Goal: Task Accomplishment & Management: Manage account settings

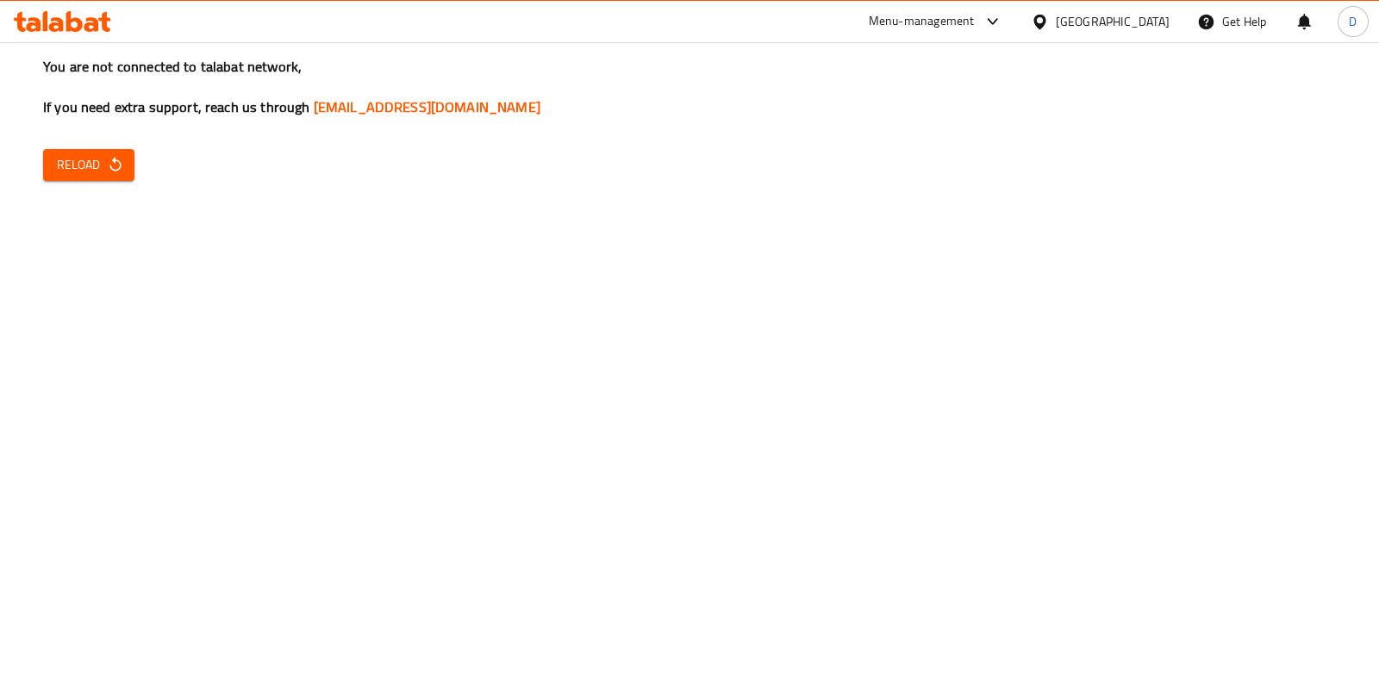
click at [85, 159] on span "Reload" at bounding box center [89, 165] width 64 height 22
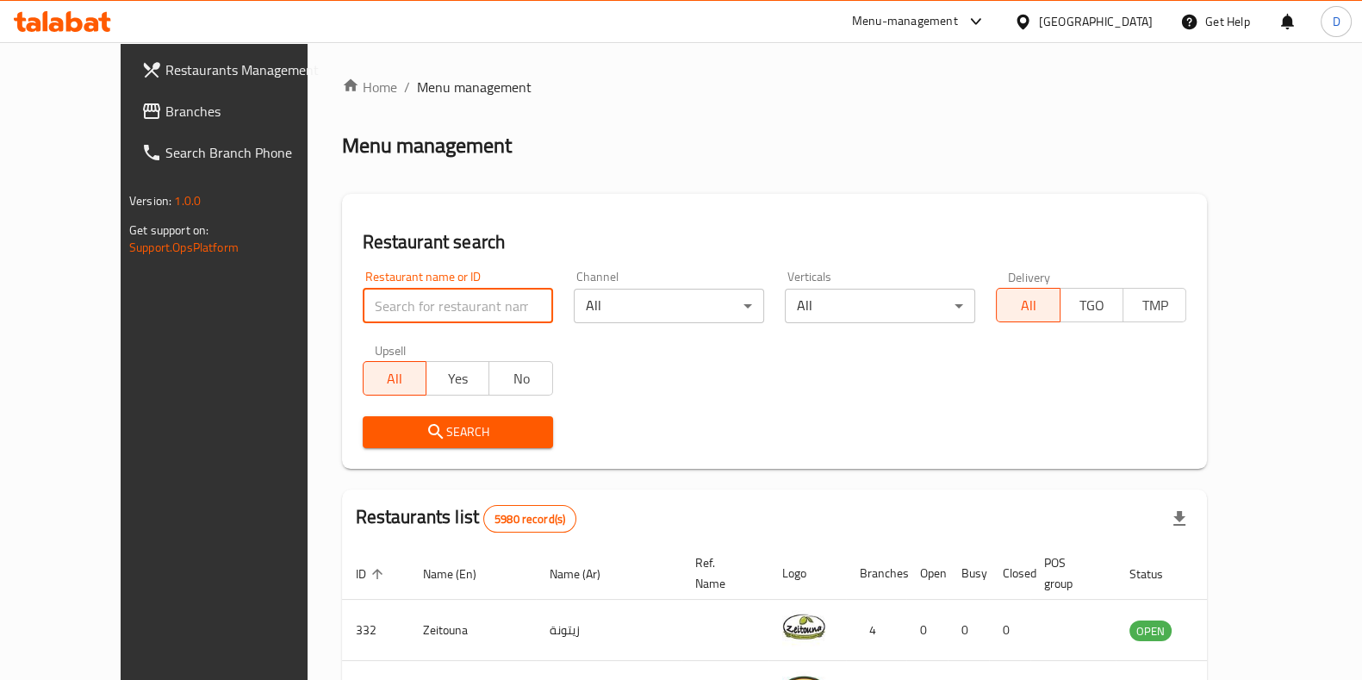
click at [363, 298] on input "search" at bounding box center [458, 306] width 190 height 34
type input "alreef"
click button "Search" at bounding box center [458, 432] width 190 height 32
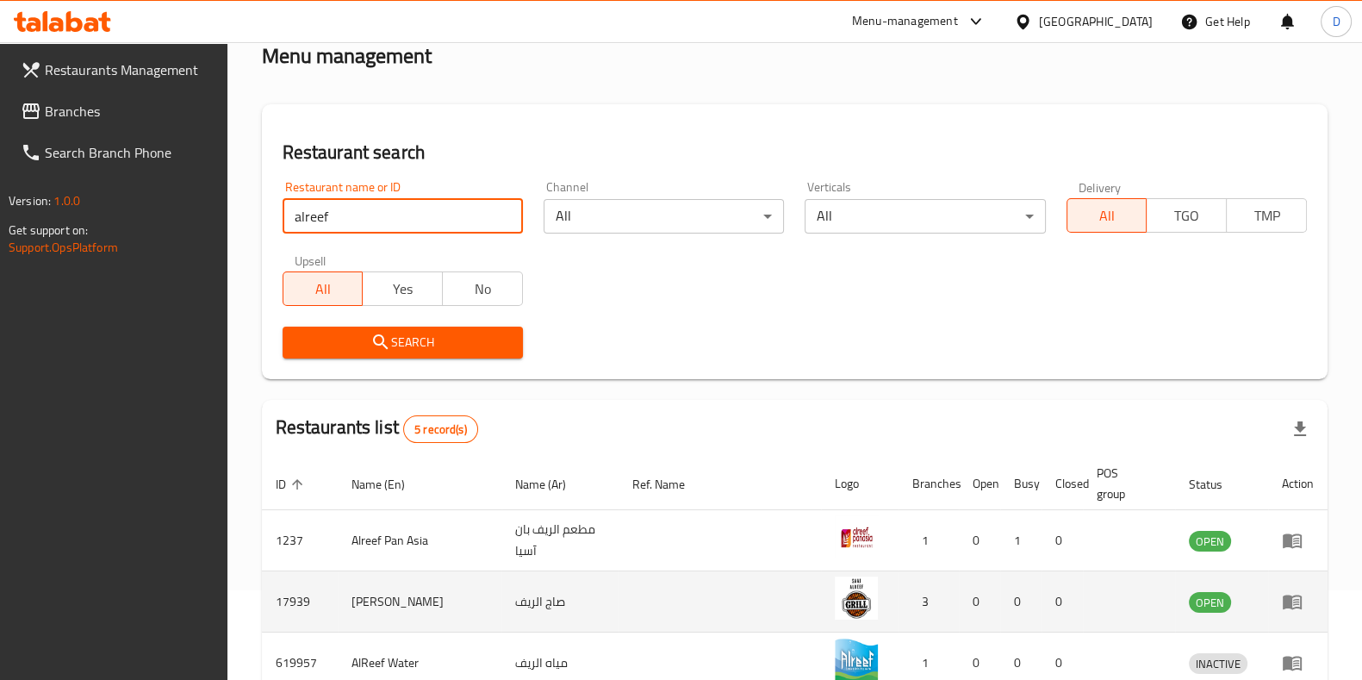
scroll to position [333, 0]
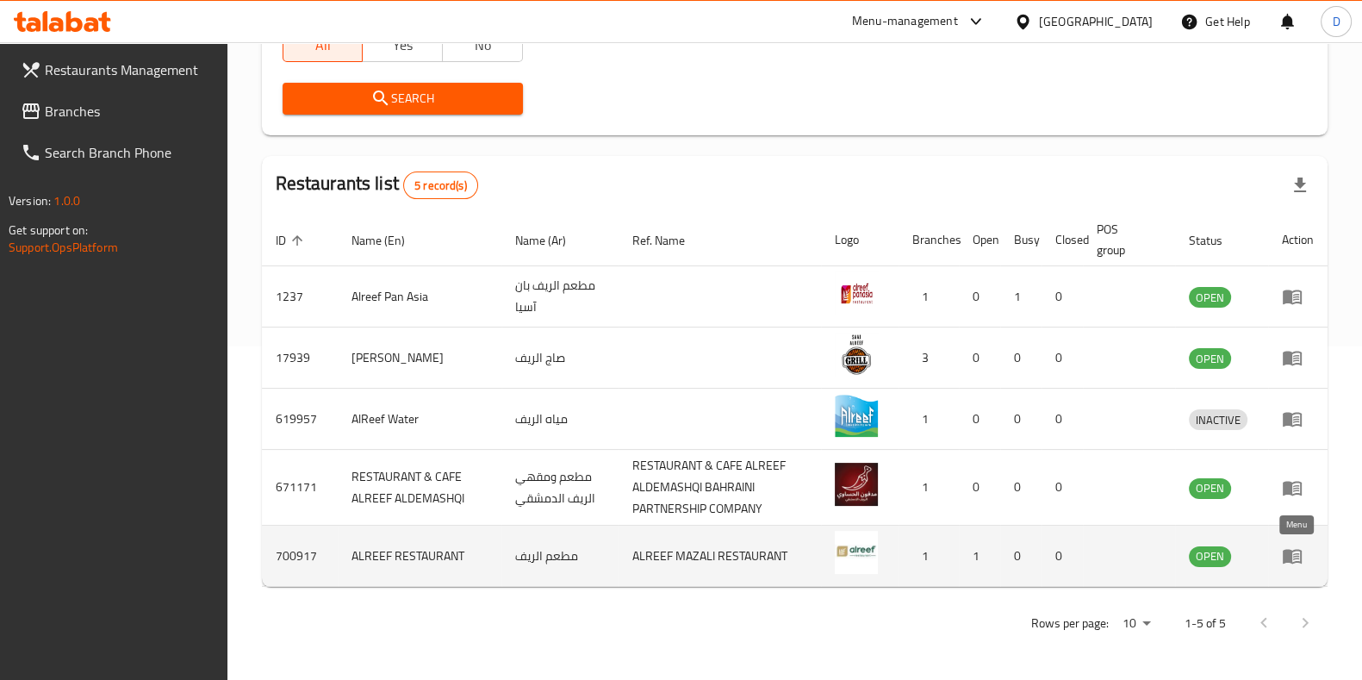
click at [1304, 551] on link "enhanced table" at bounding box center [1298, 555] width 32 height 21
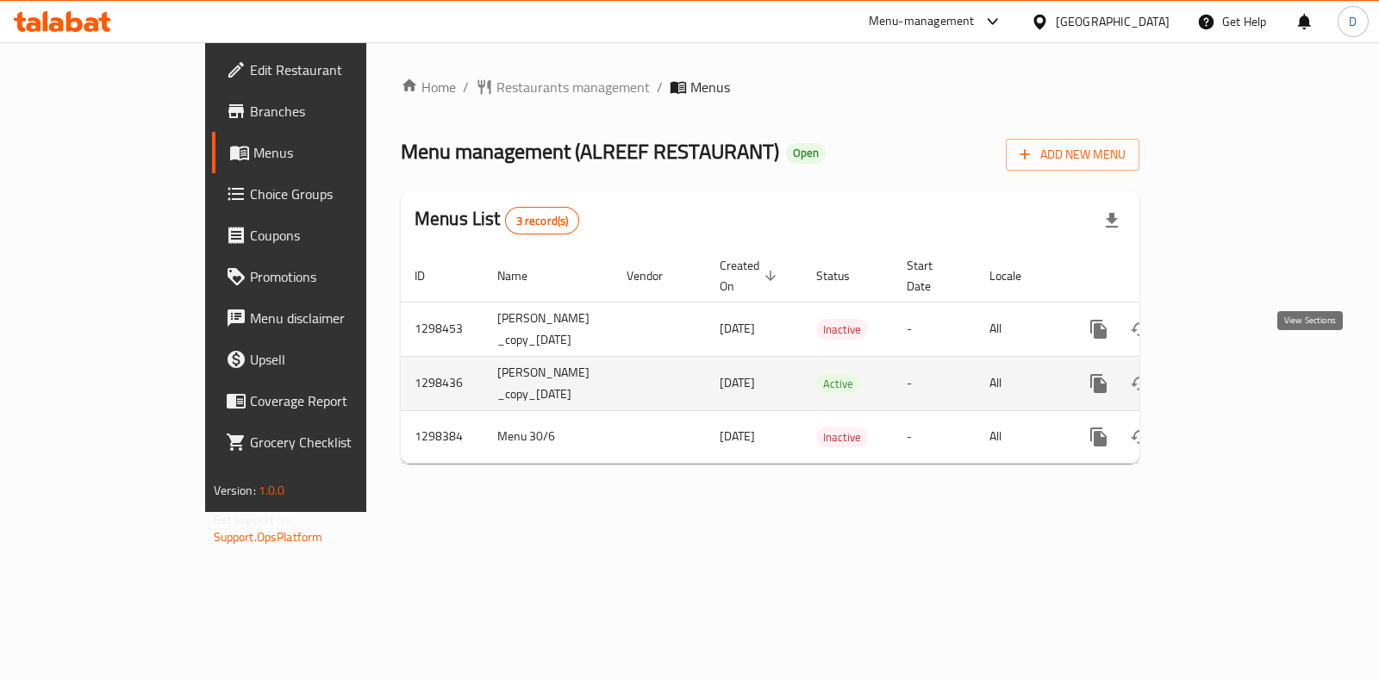
click at [1233, 373] on icon "enhanced table" at bounding box center [1222, 383] width 21 height 21
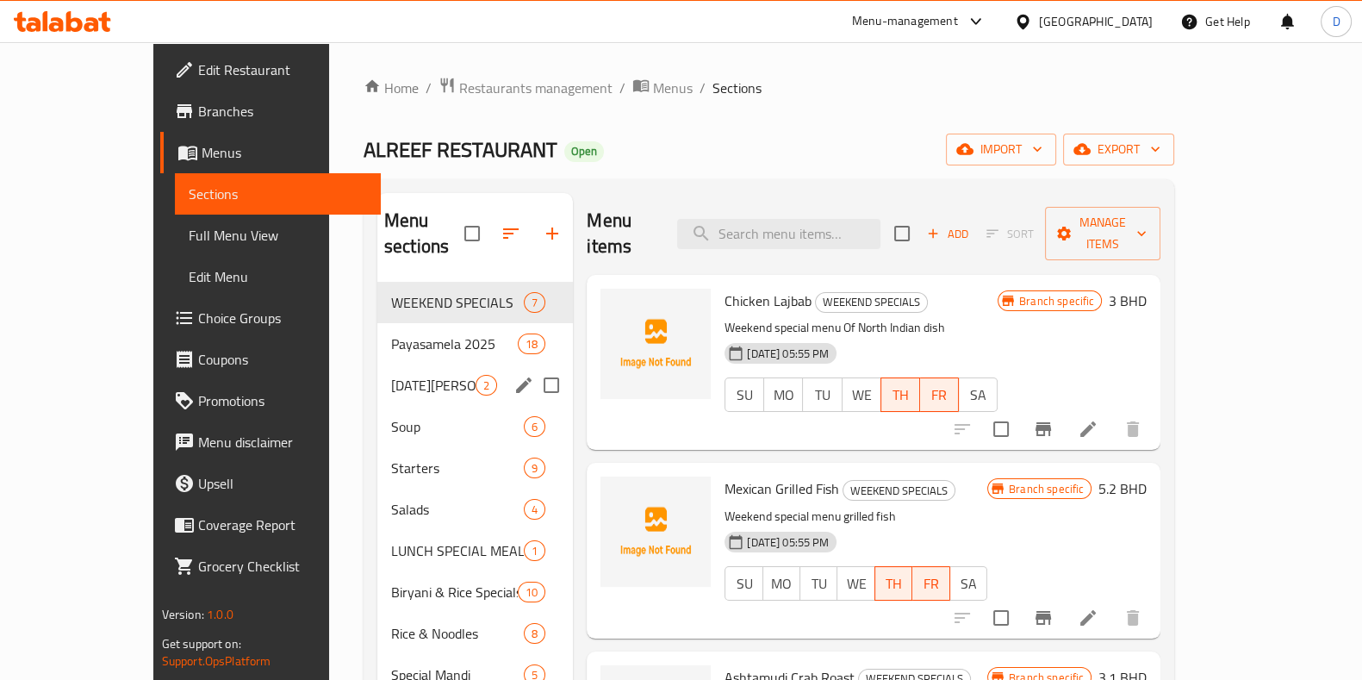
click at [391, 375] on span "[DATE][PERSON_NAME]" at bounding box center [433, 385] width 84 height 21
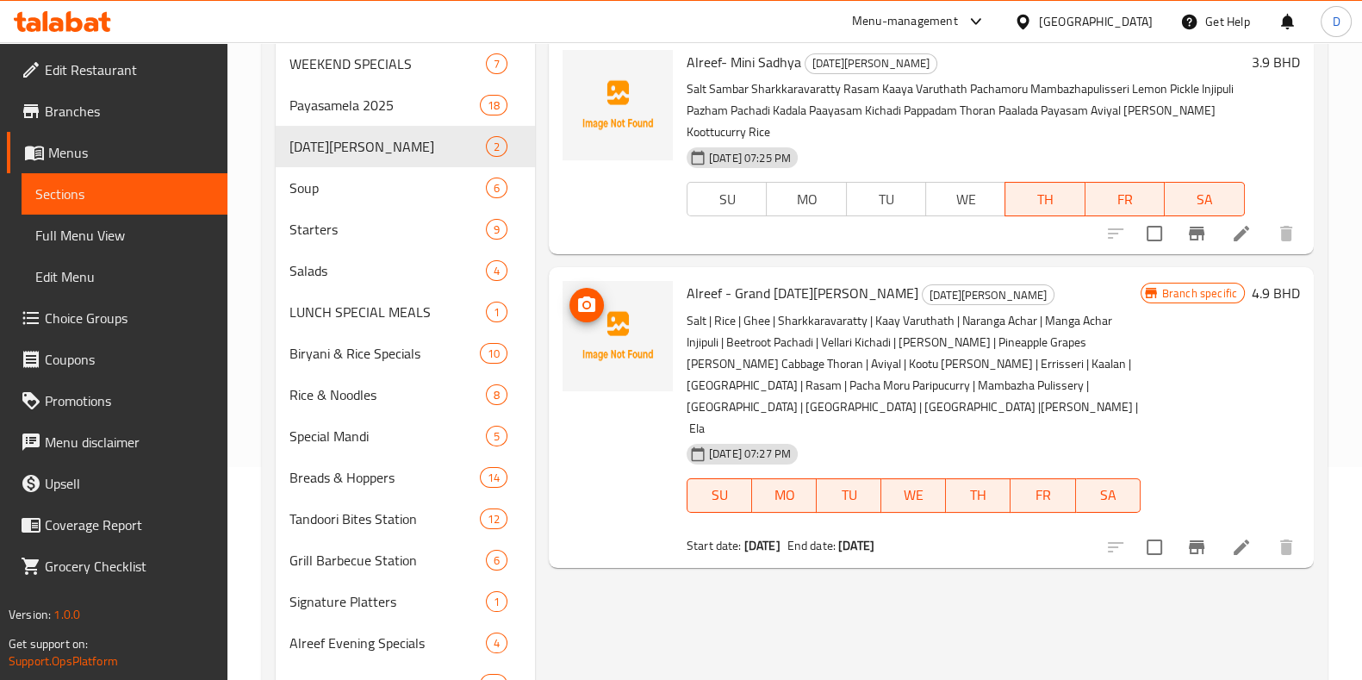
scroll to position [217, 0]
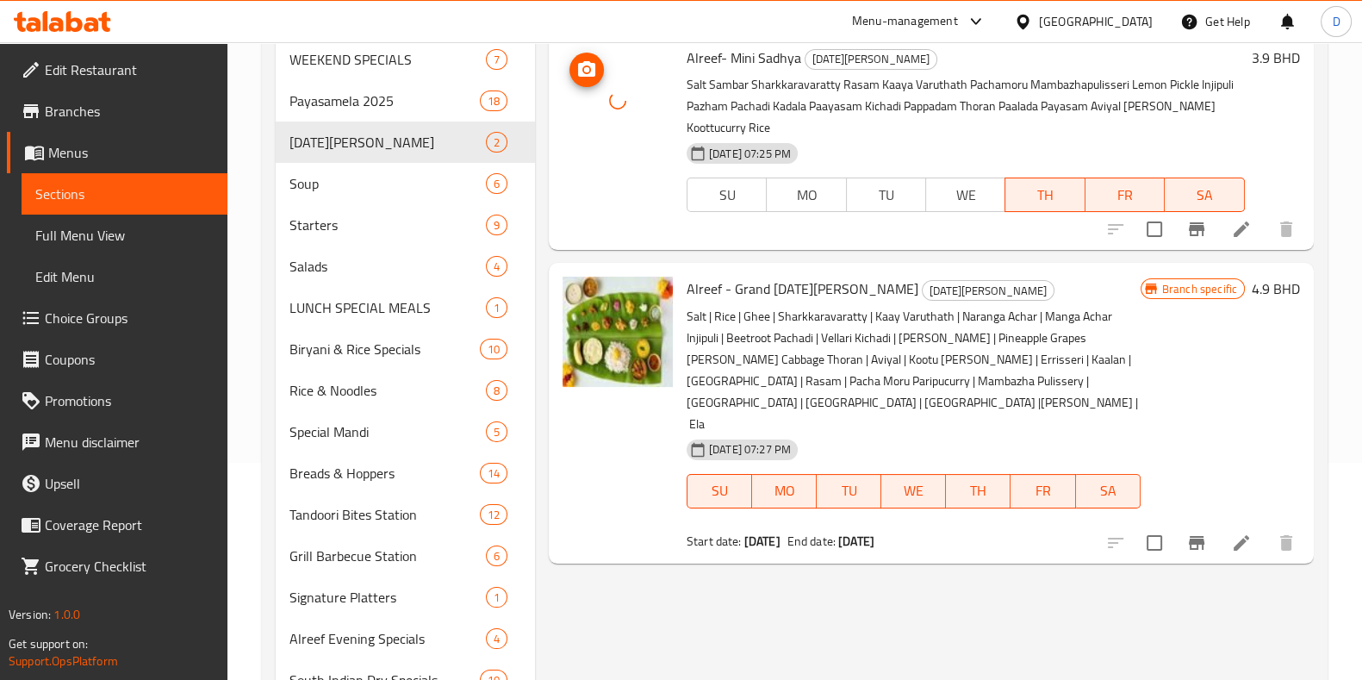
click at [622, 108] on div at bounding box center [618, 101] width 110 height 110
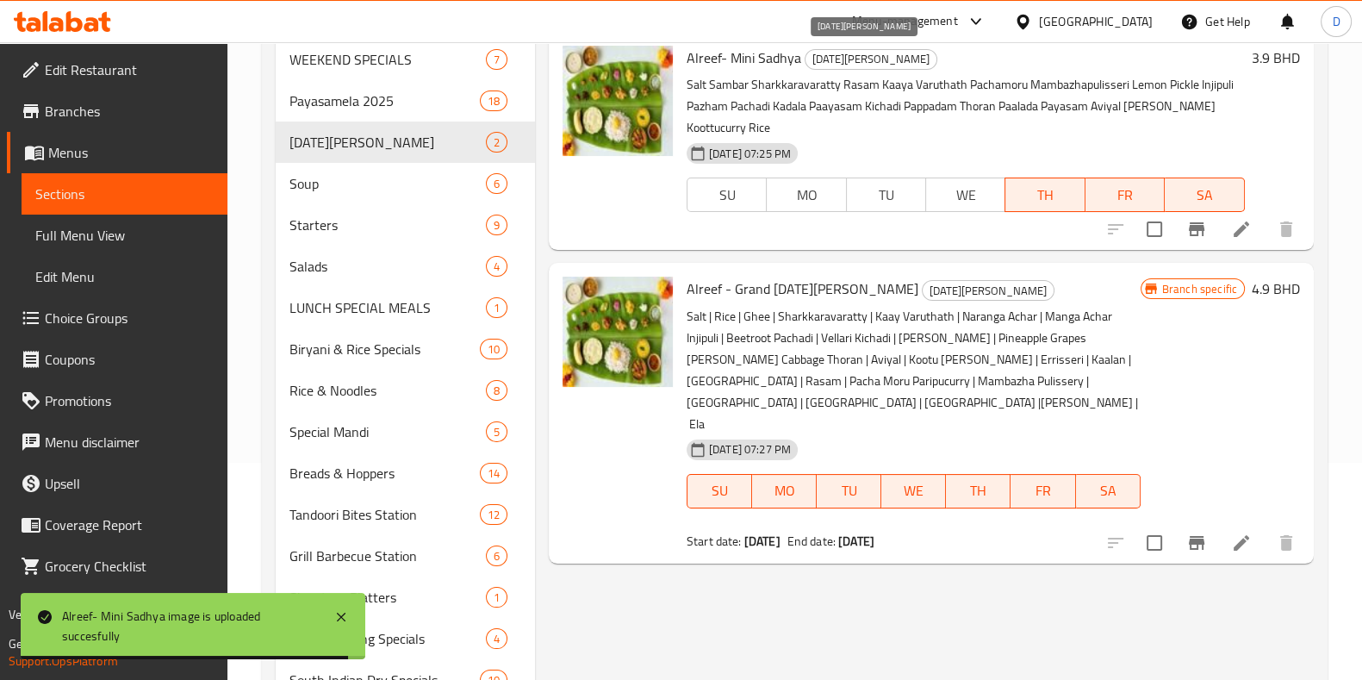
scroll to position [0, 0]
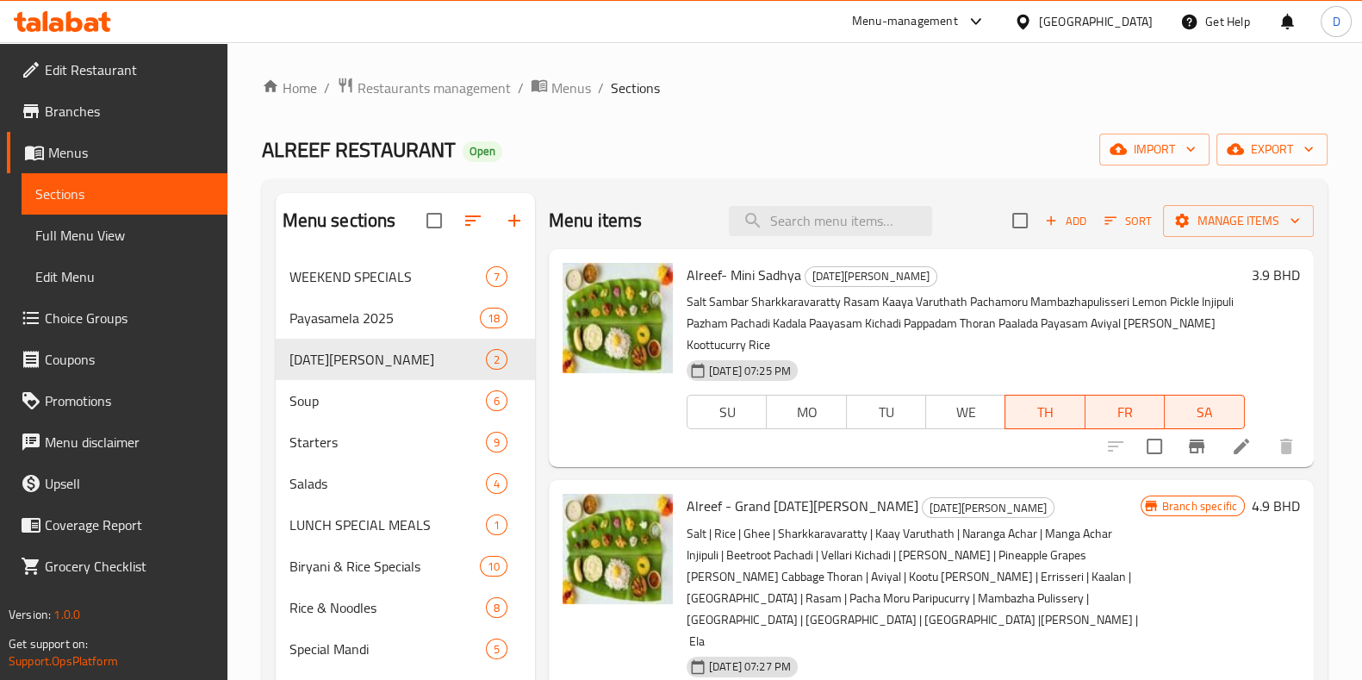
click at [466, 72] on div "Home / Restaurants management / Menus / Sections ALREEF RESTAURANT Open import …" at bounding box center [794, 652] width 1135 height 1220
click at [470, 79] on span "Restaurants management" at bounding box center [434, 88] width 153 height 21
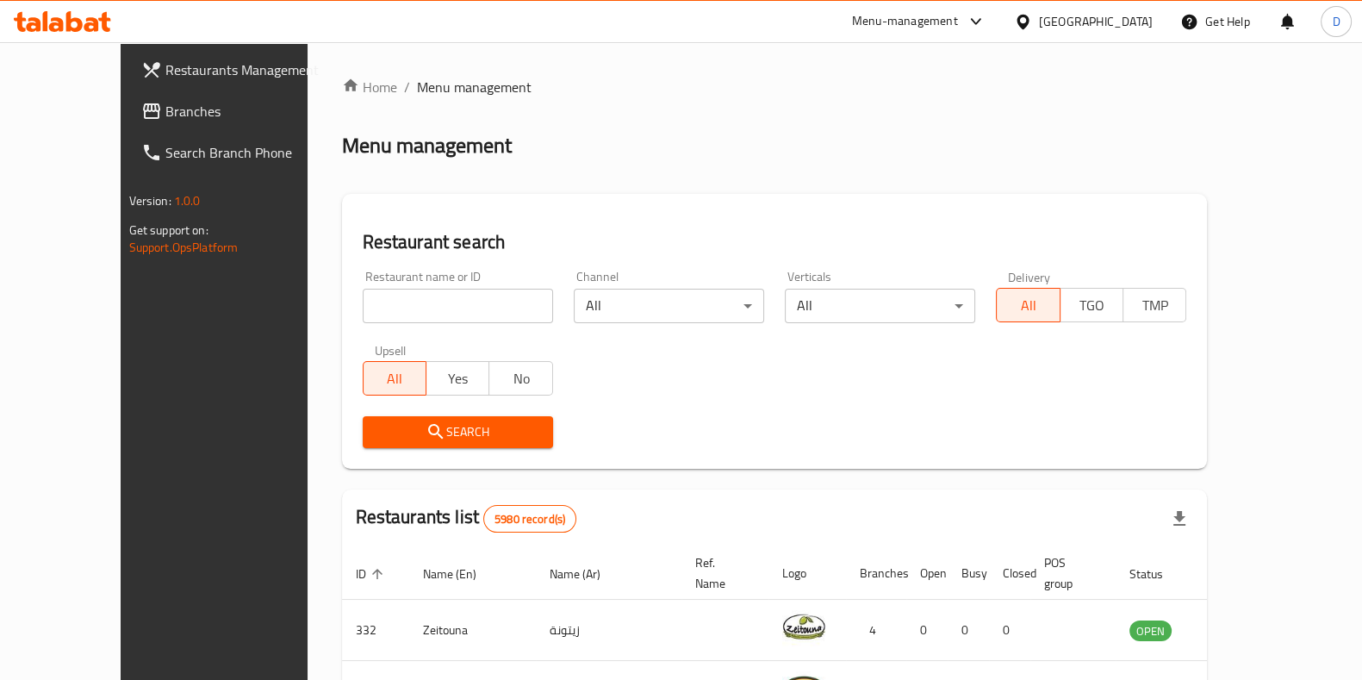
click at [363, 301] on input "search" at bounding box center [458, 306] width 190 height 34
type input "alreef pan"
click at [401, 437] on span "Search" at bounding box center [458, 432] width 163 height 22
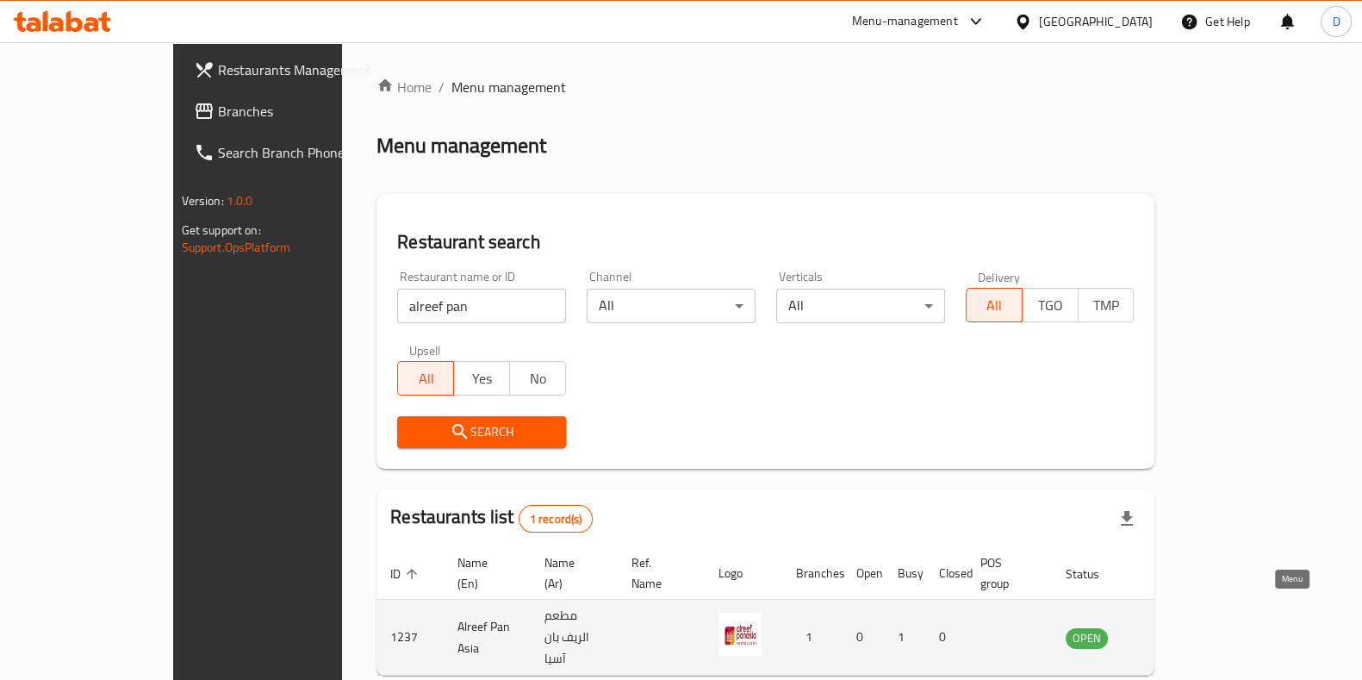
click at [1174, 635] on icon "enhanced table" at bounding box center [1171, 638] width 6 height 7
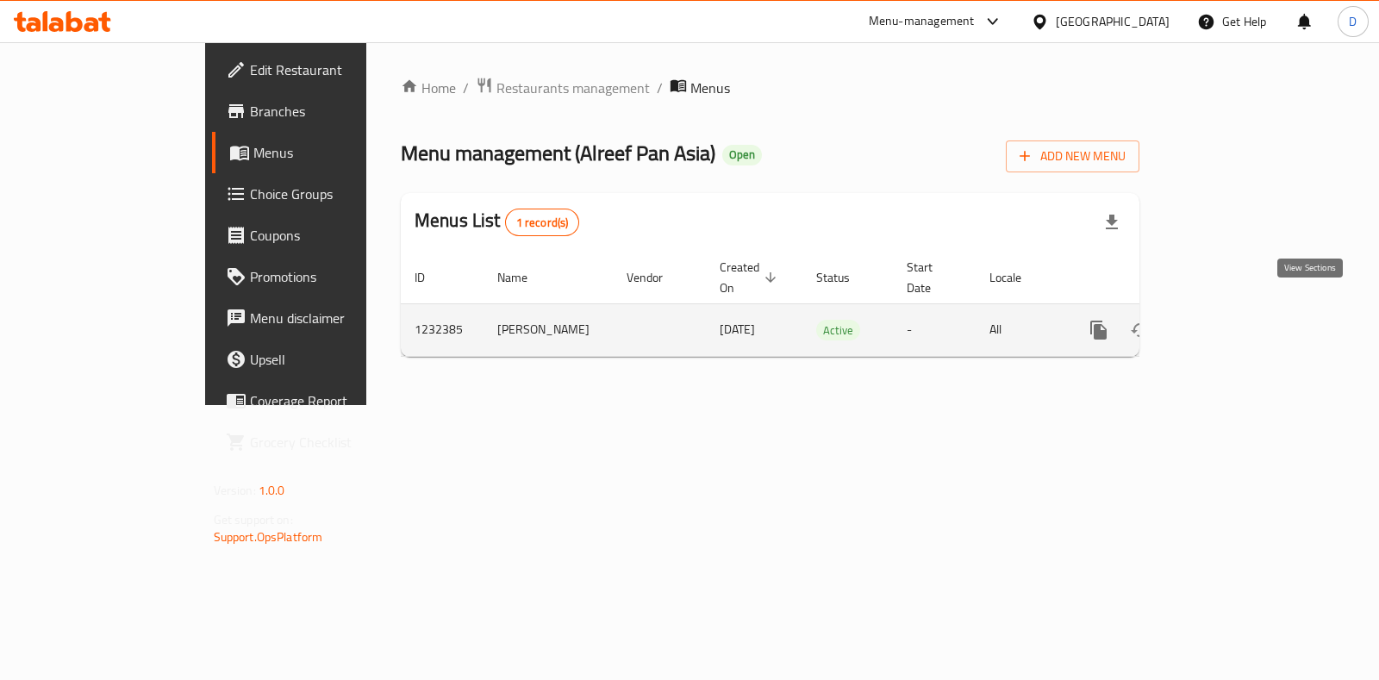
click at [1230, 322] on icon "enhanced table" at bounding box center [1223, 330] width 16 height 16
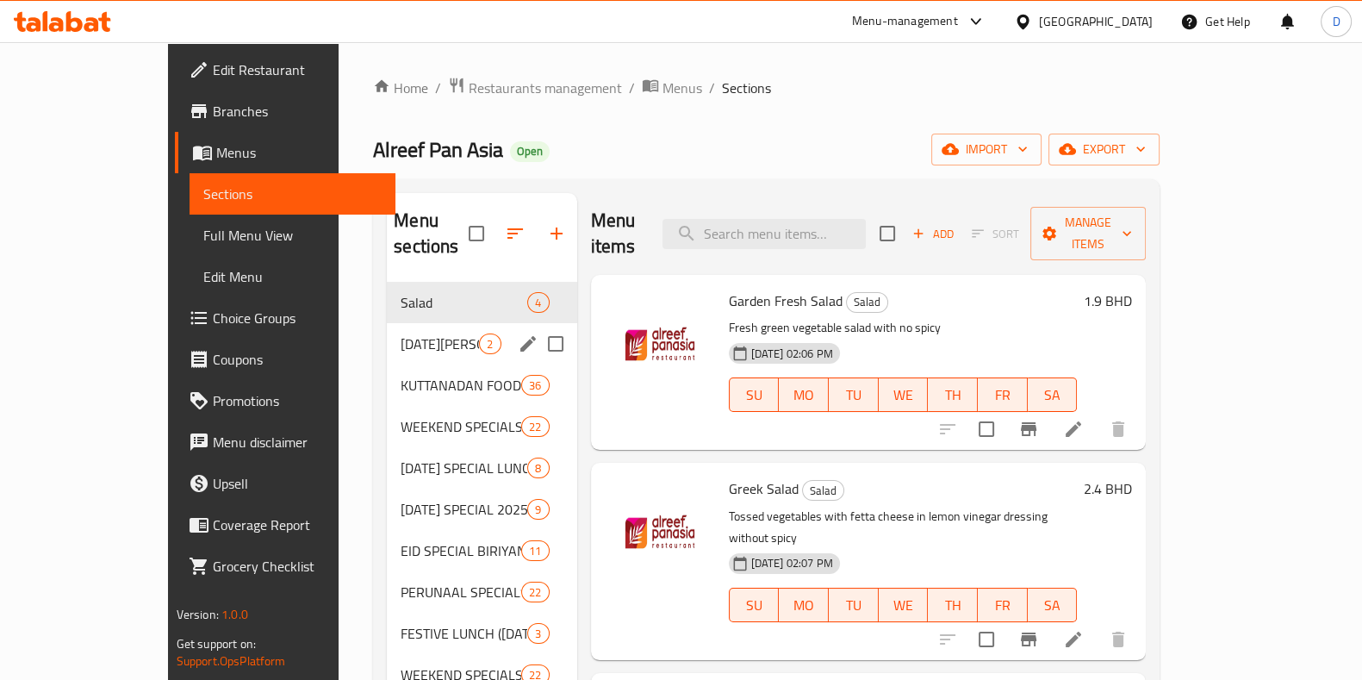
click at [387, 333] on div "[DATE][PERSON_NAME] 2025 2" at bounding box center [482, 343] width 190 height 41
